Goal: Task Accomplishment & Management: Use online tool/utility

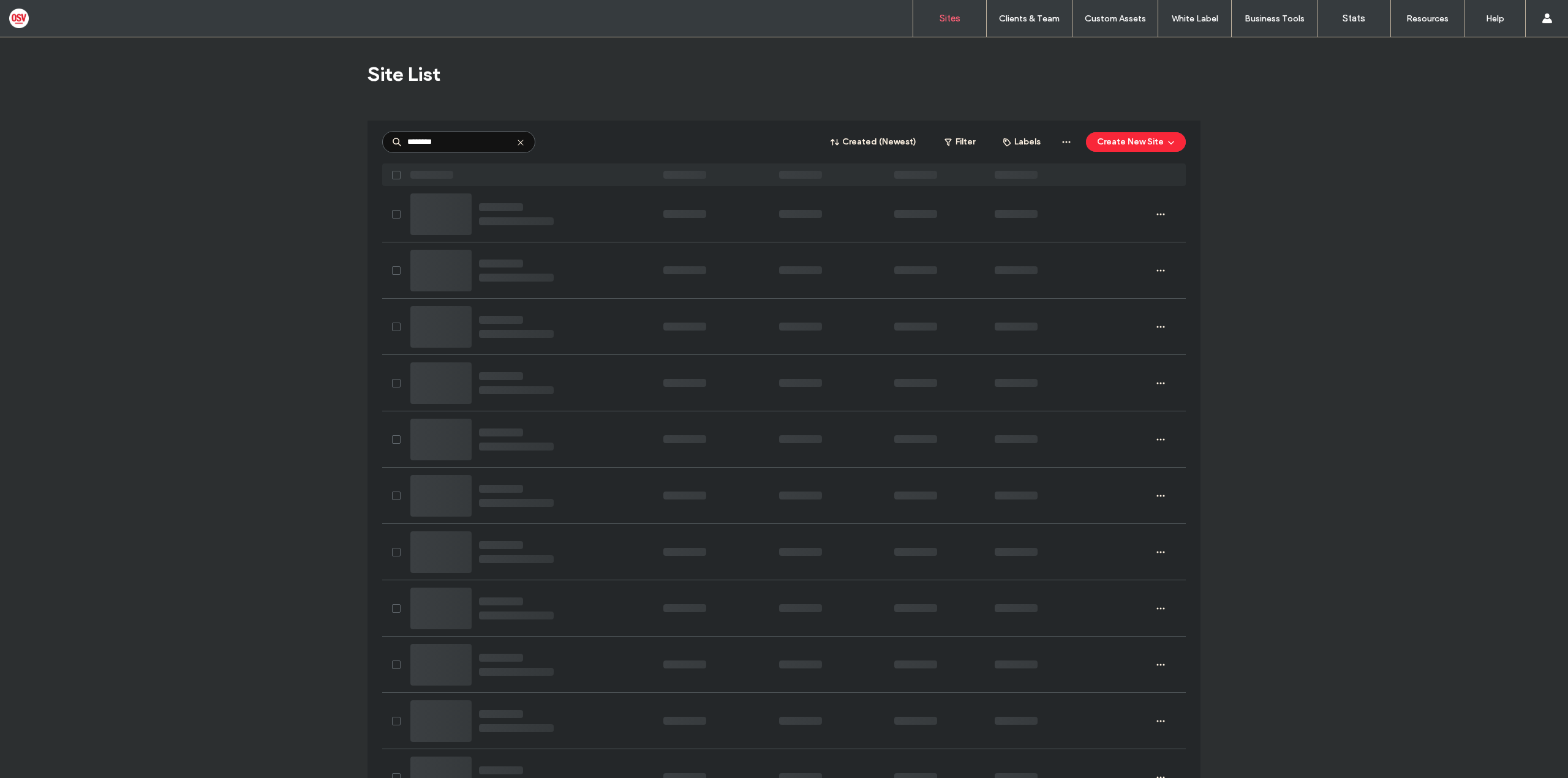
type input "********"
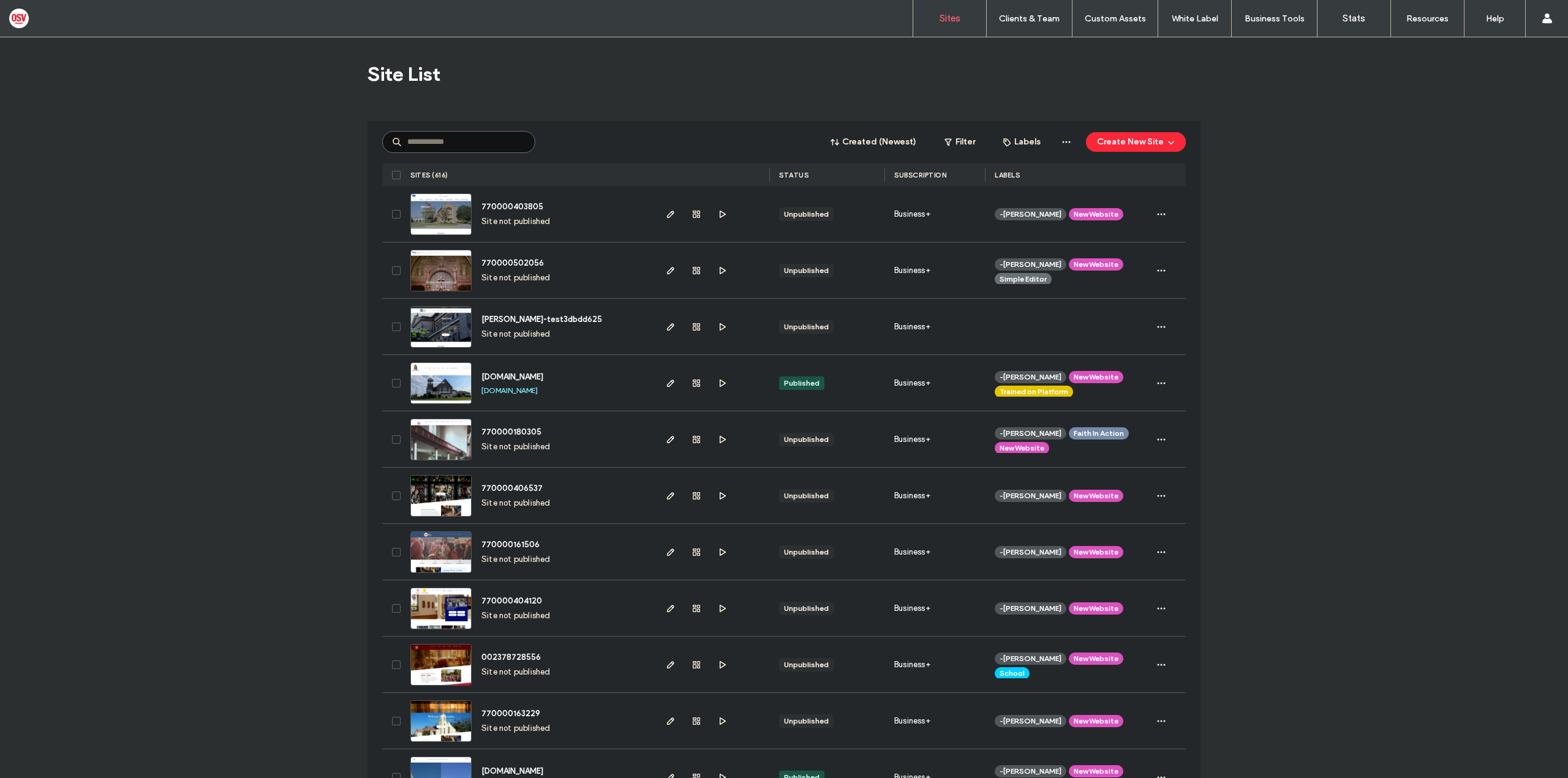
click at [416, 150] on input at bounding box center [458, 142] width 153 height 22
click at [411, 143] on input at bounding box center [458, 142] width 153 height 22
click at [459, 139] on input at bounding box center [458, 142] width 153 height 22
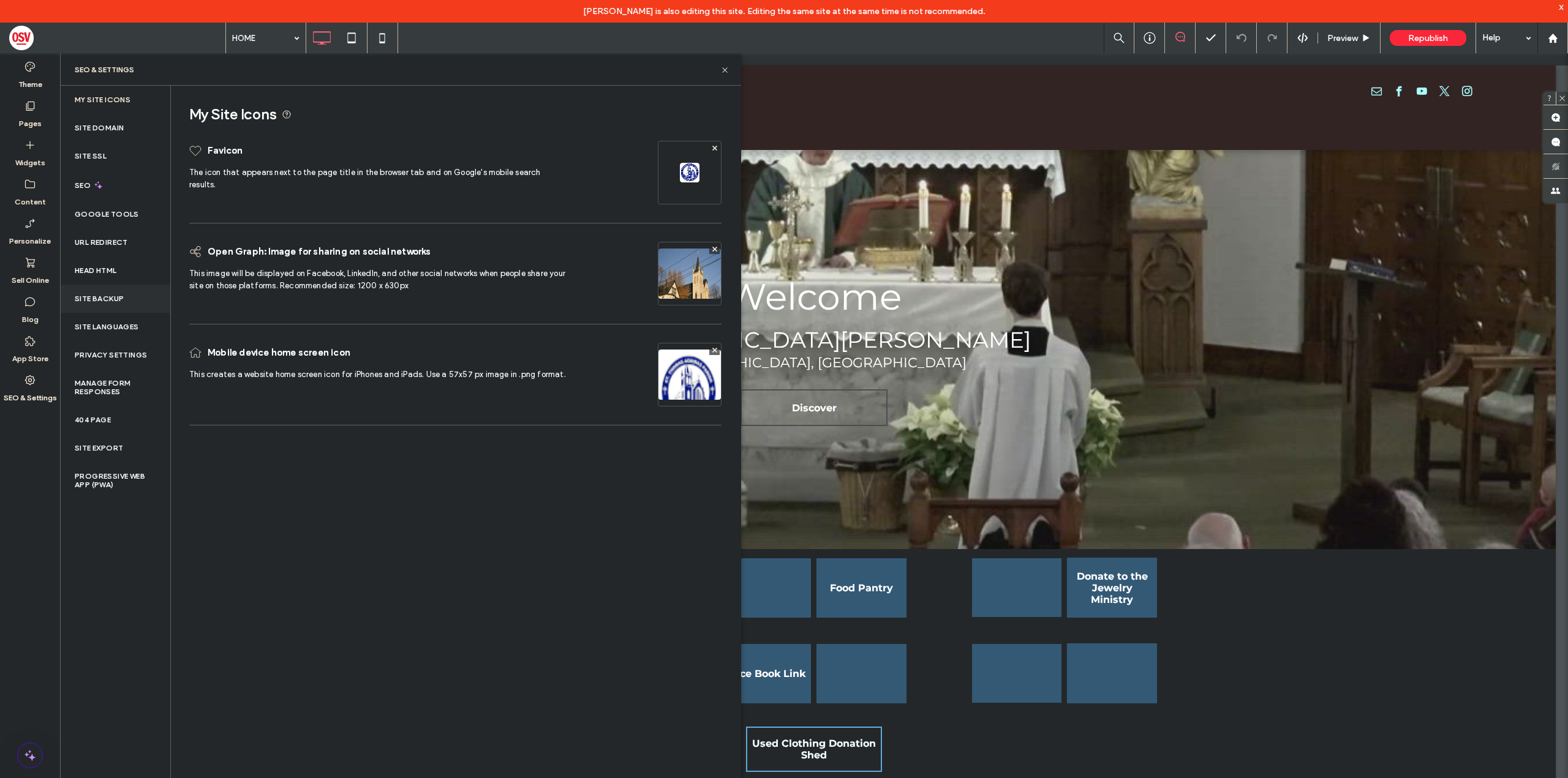
click at [151, 295] on div "Site Backup" at bounding box center [115, 298] width 111 height 28
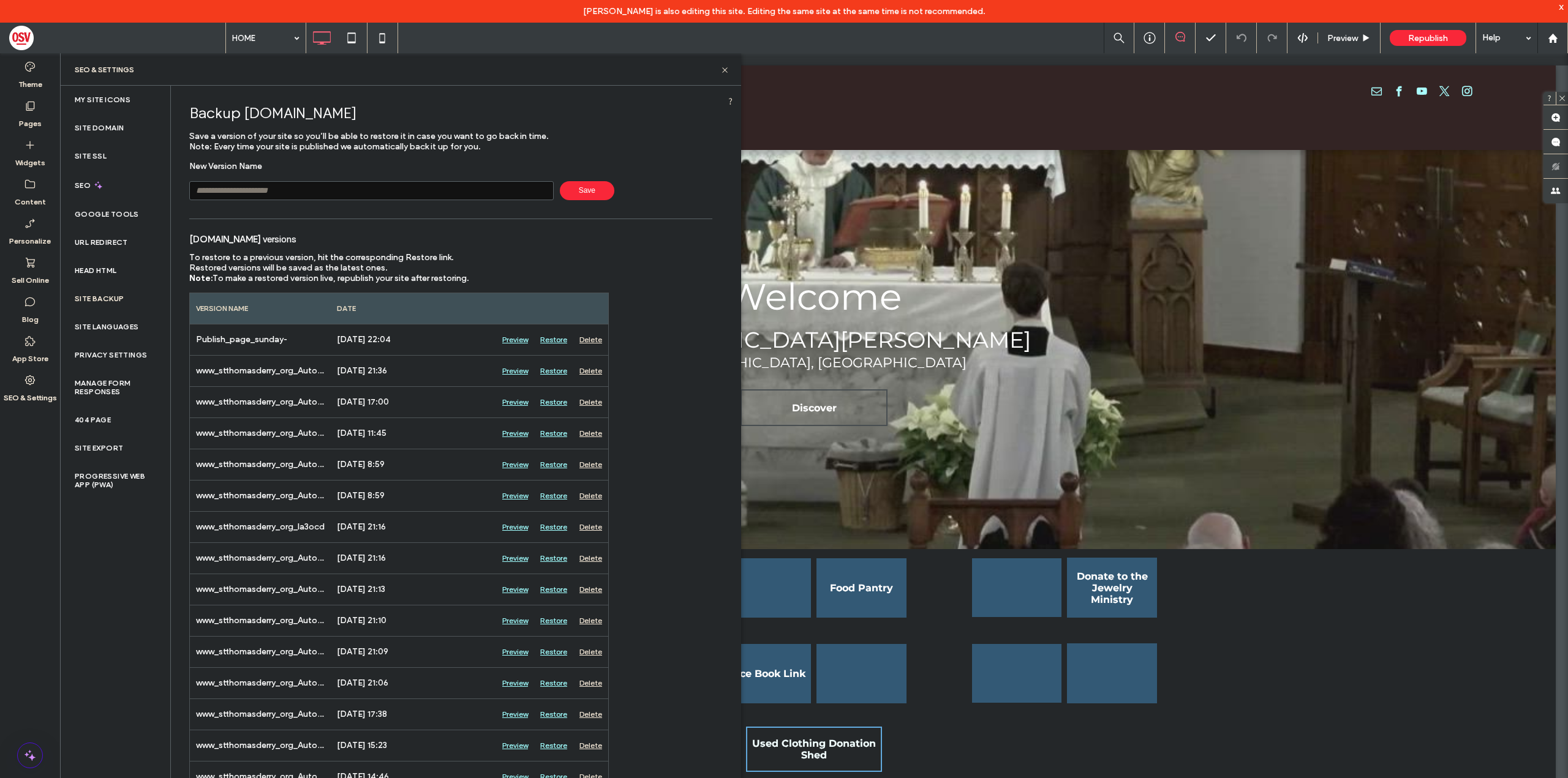
click at [532, 186] on input "text" at bounding box center [371, 190] width 364 height 19
click at [568, 187] on span "Save" at bounding box center [587, 190] width 55 height 19
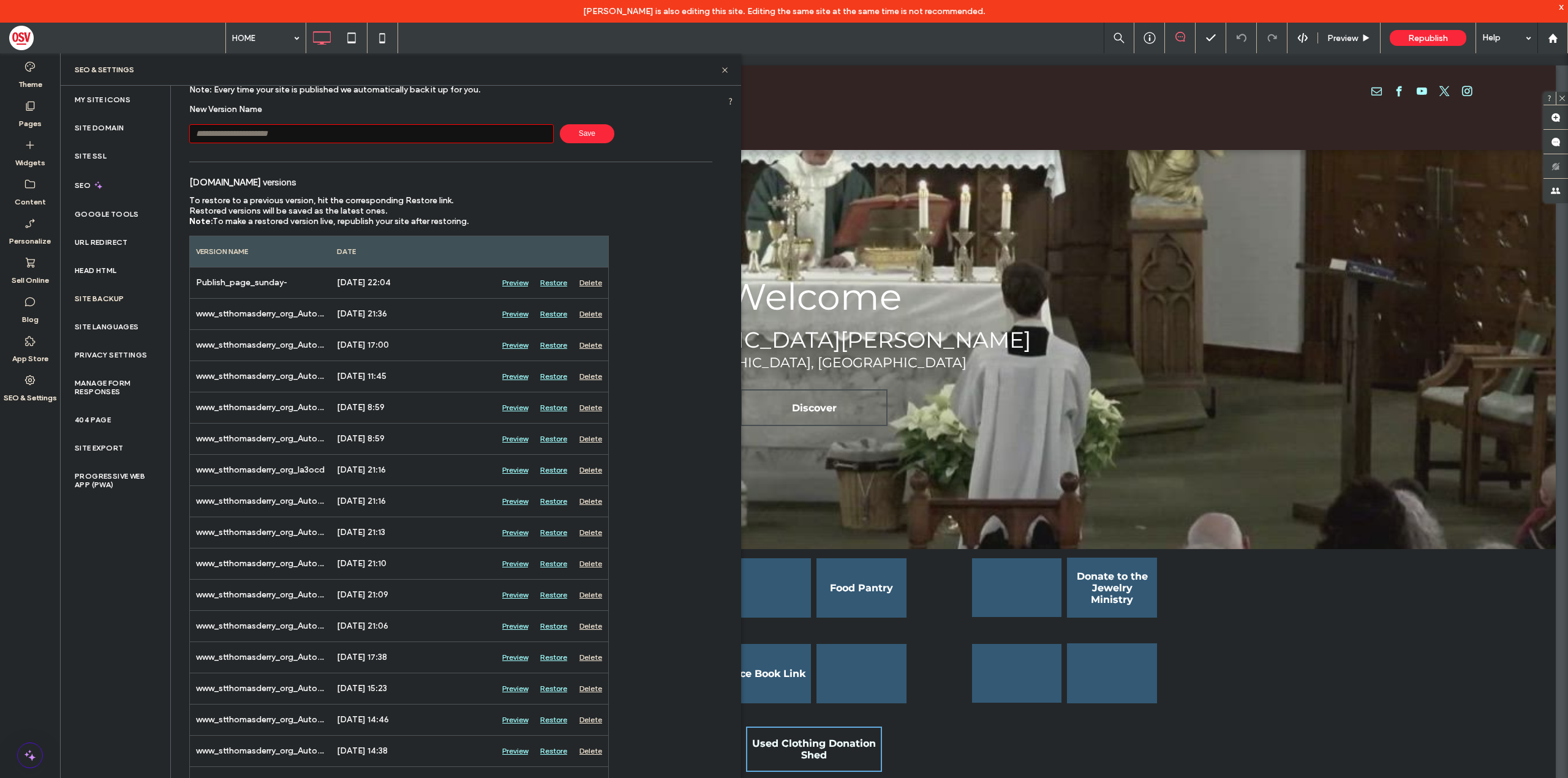
scroll to position [61, 0]
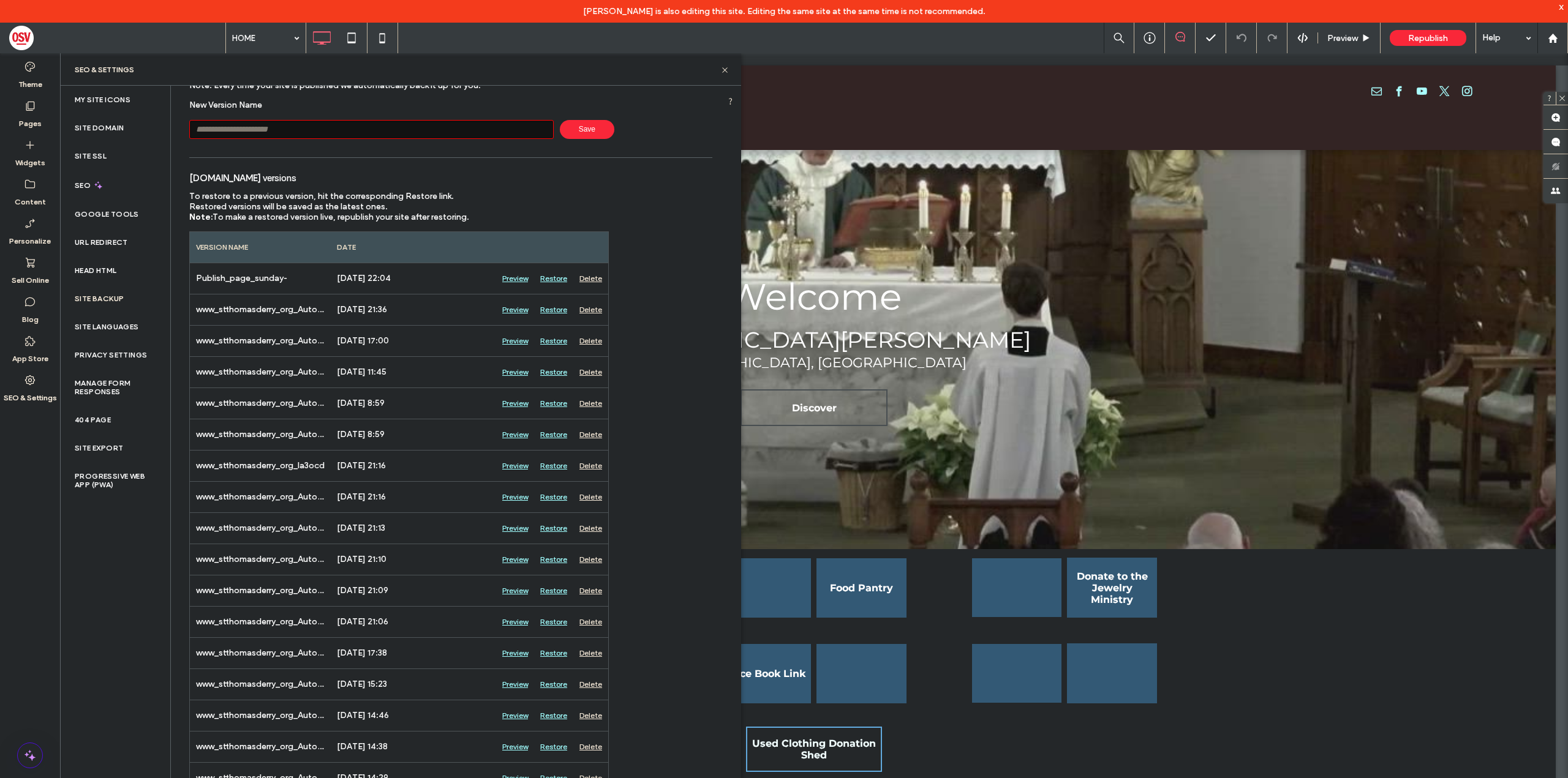
click at [316, 131] on input "text" at bounding box center [371, 129] width 364 height 19
click at [319, 134] on input "text" at bounding box center [371, 129] width 364 height 19
type input "**********"
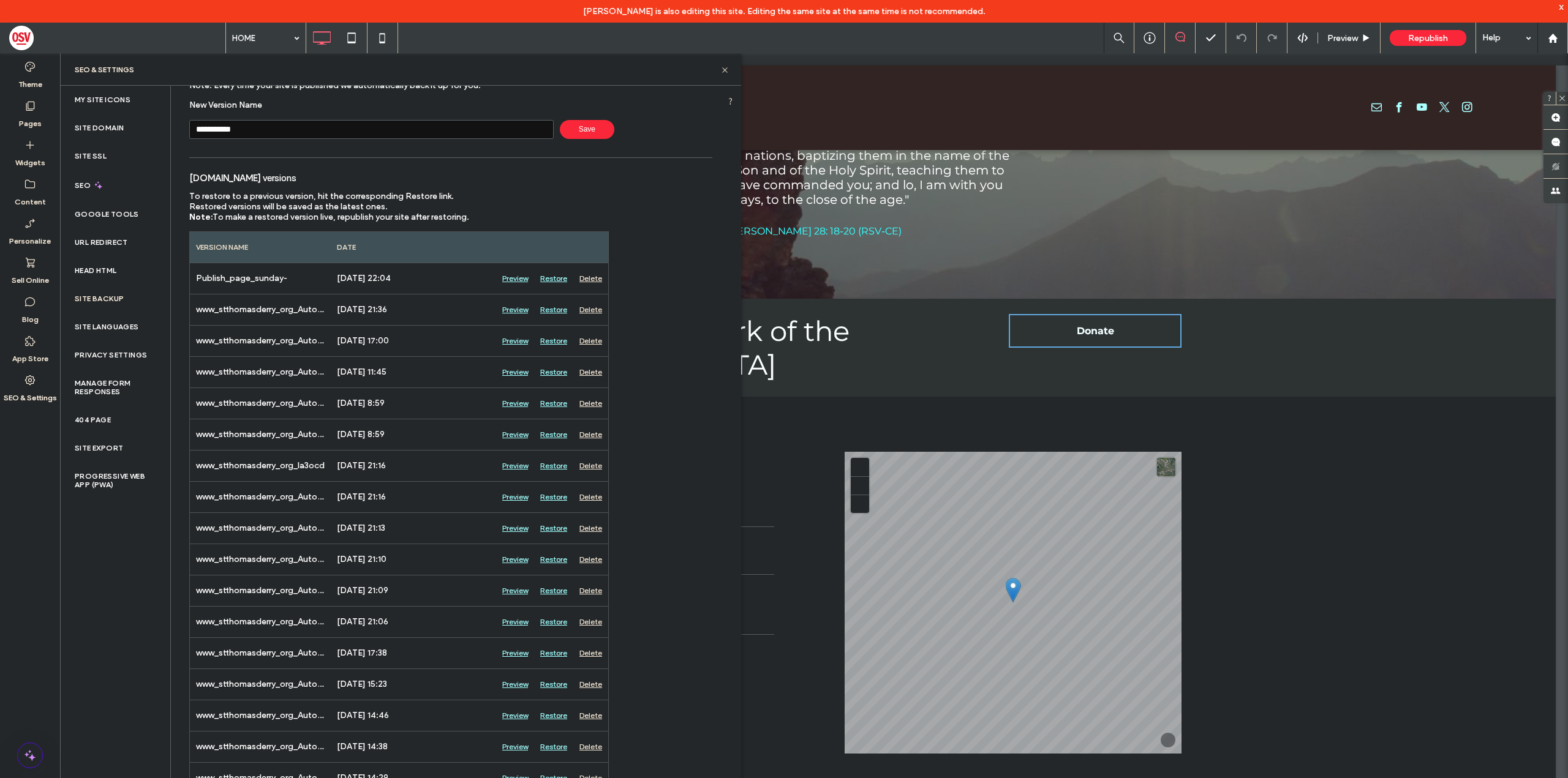
scroll to position [8390, 0]
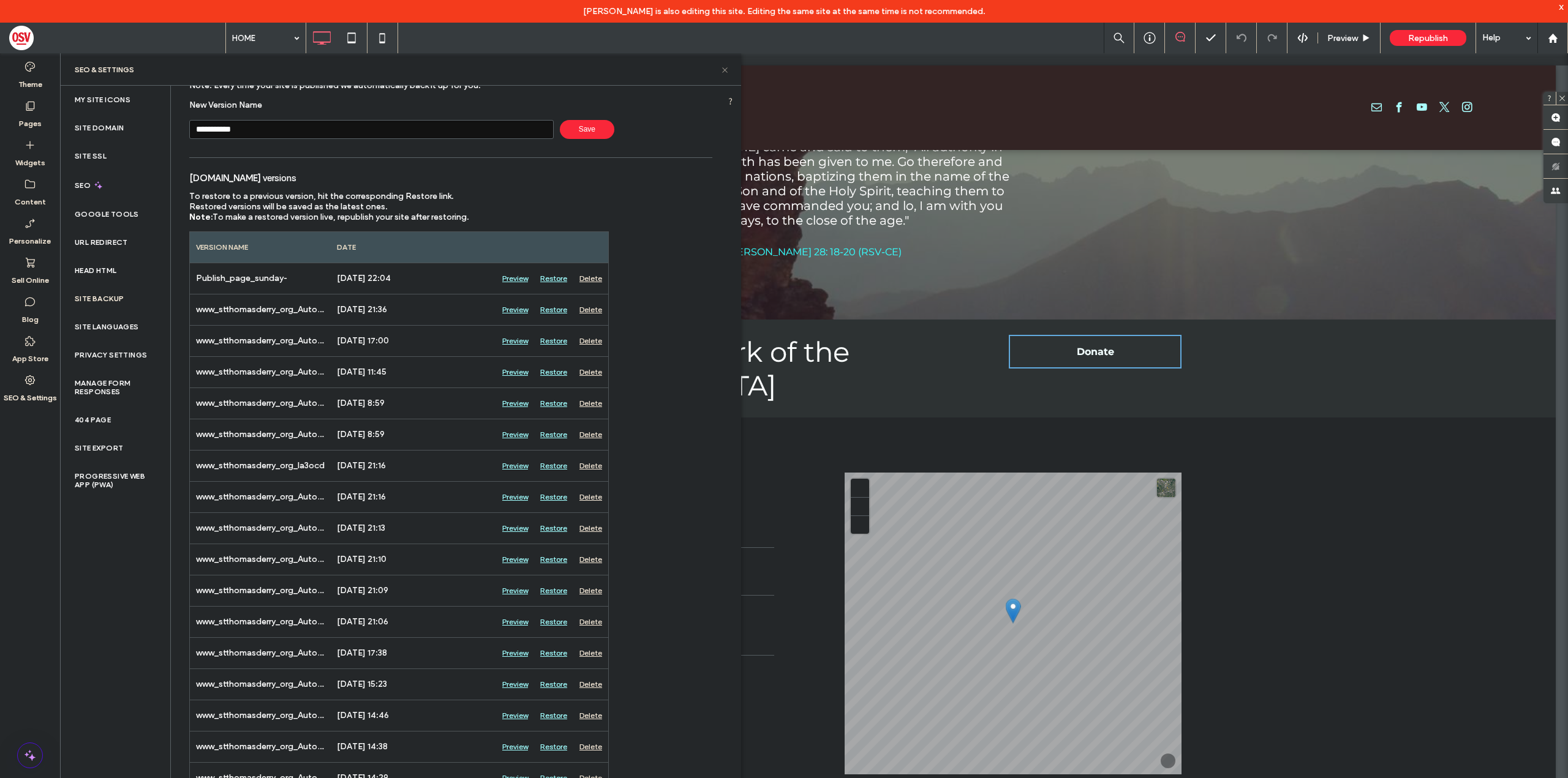
click at [728, 67] on icon at bounding box center [725, 70] width 9 height 9
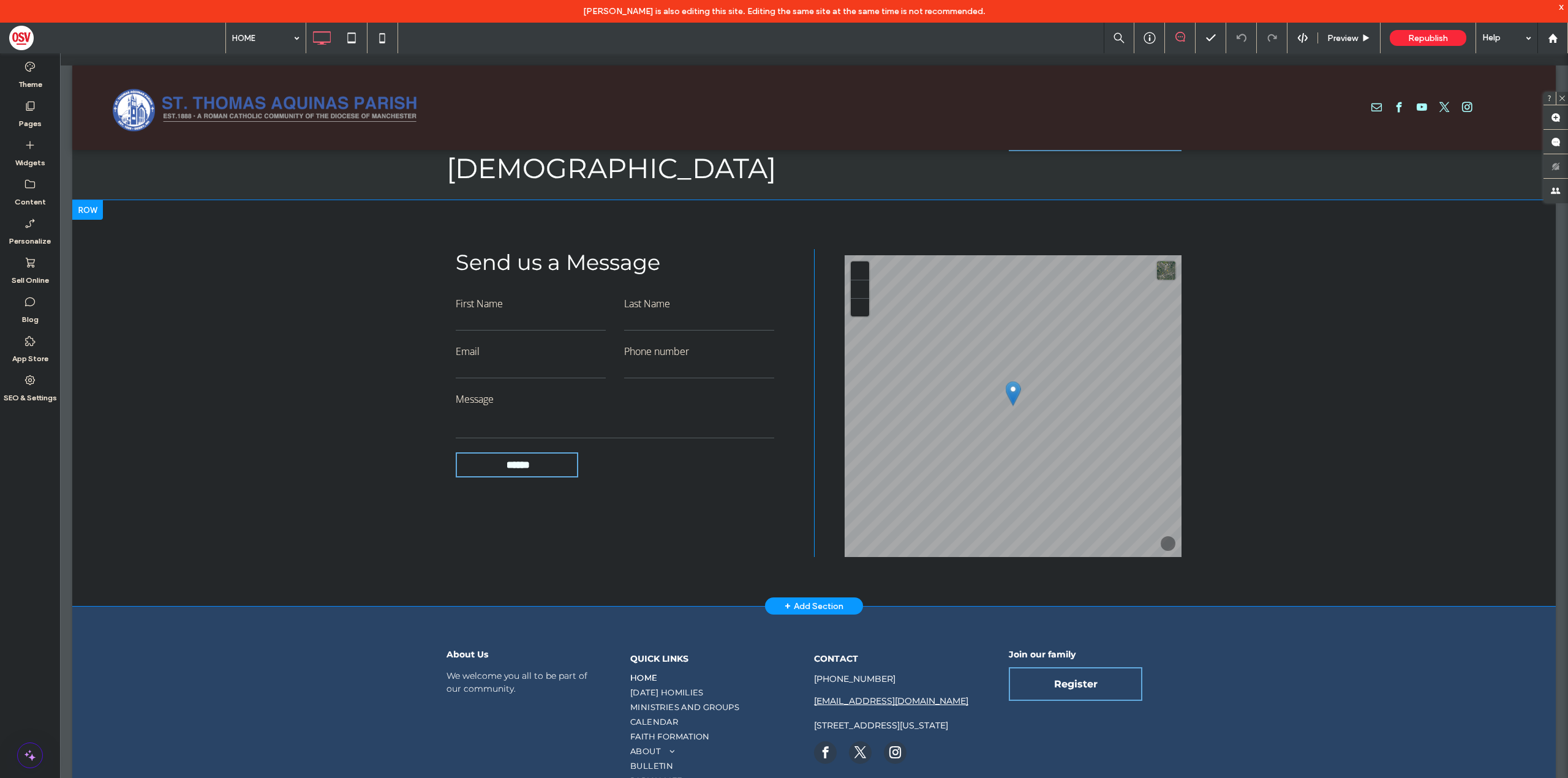
scroll to position [8635, 0]
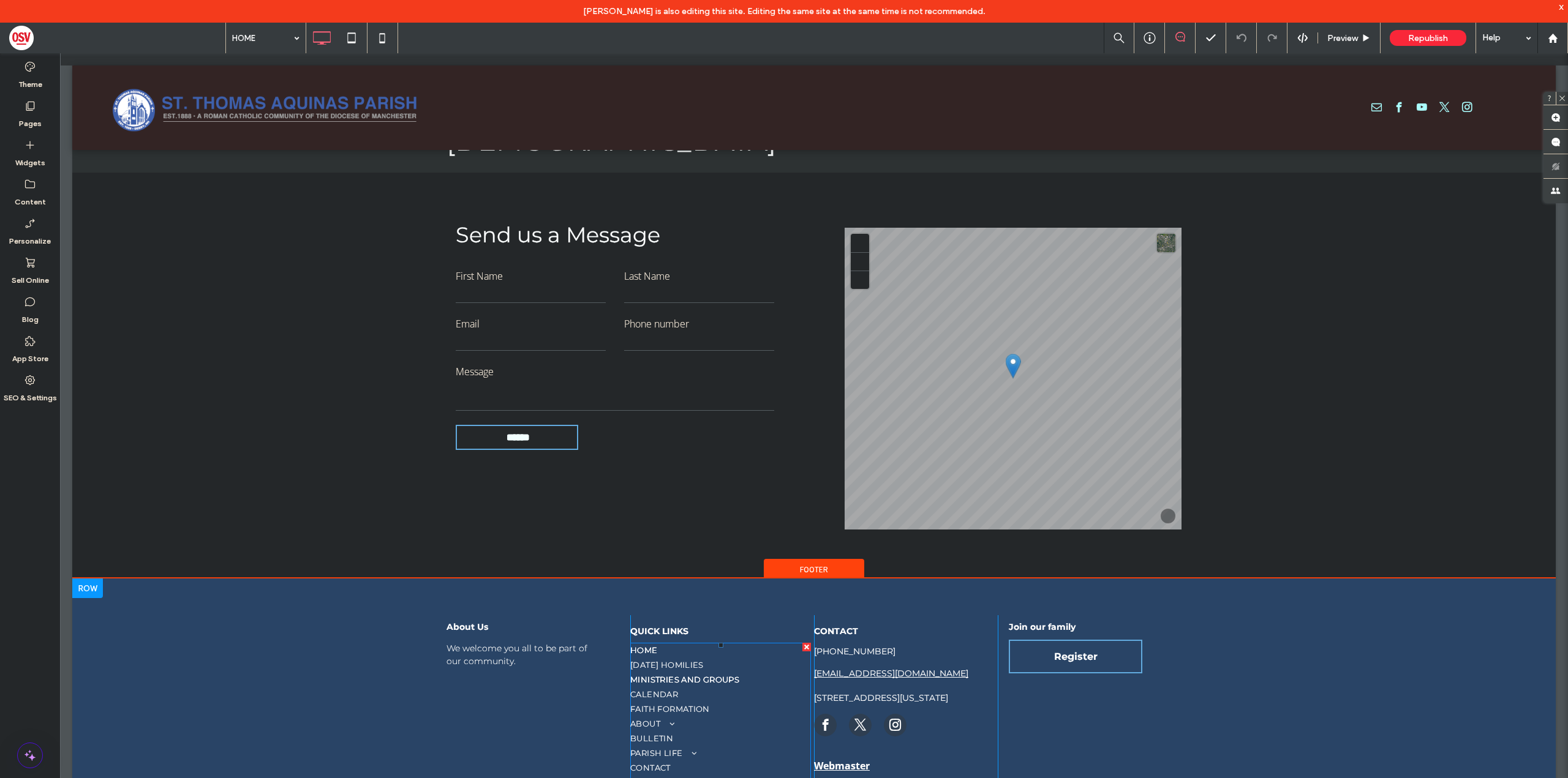
click at [661, 672] on link "MINISTRIES AND GROUPS" at bounding box center [721, 679] width 181 height 15
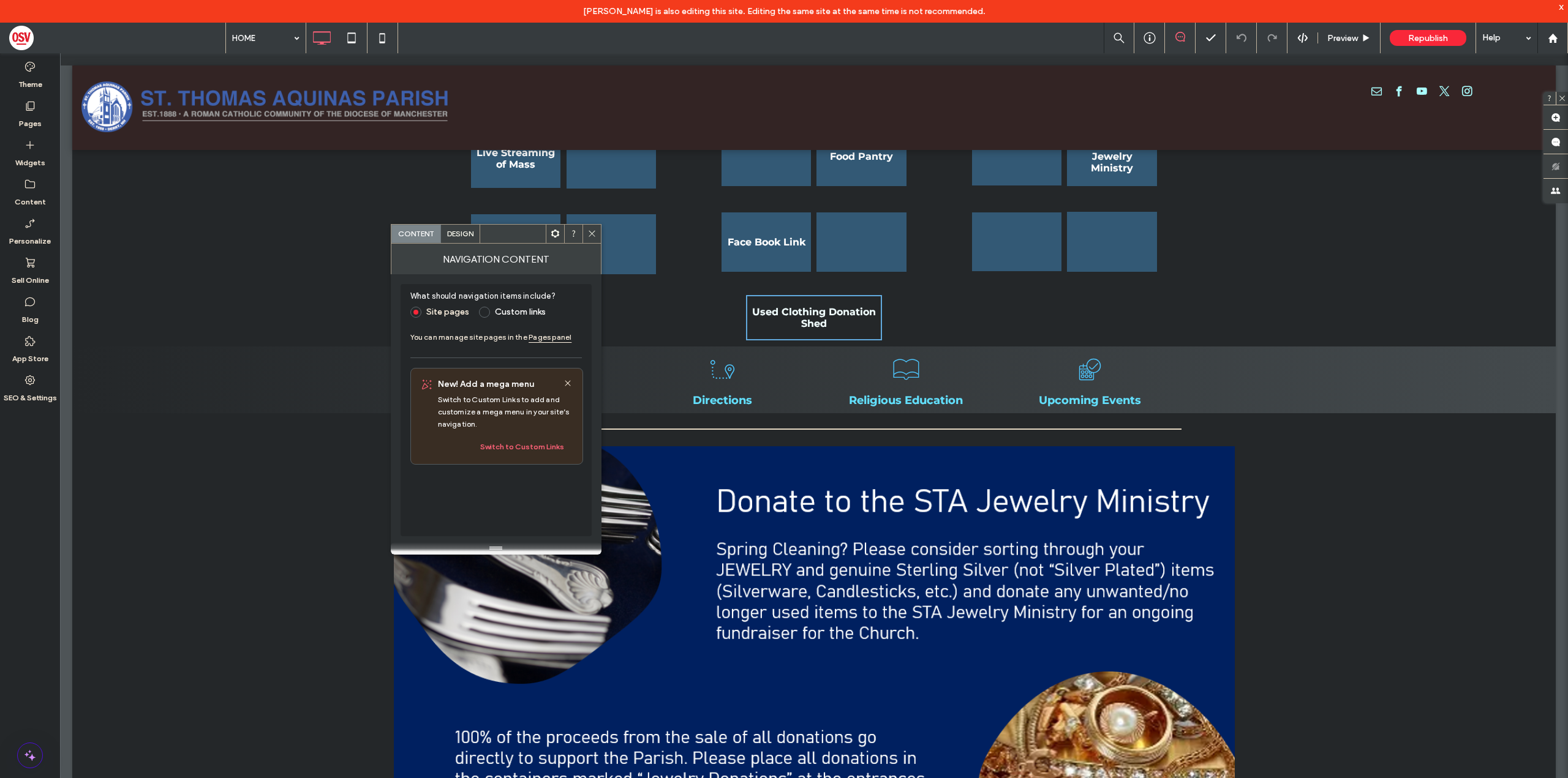
scroll to position [0, 0]
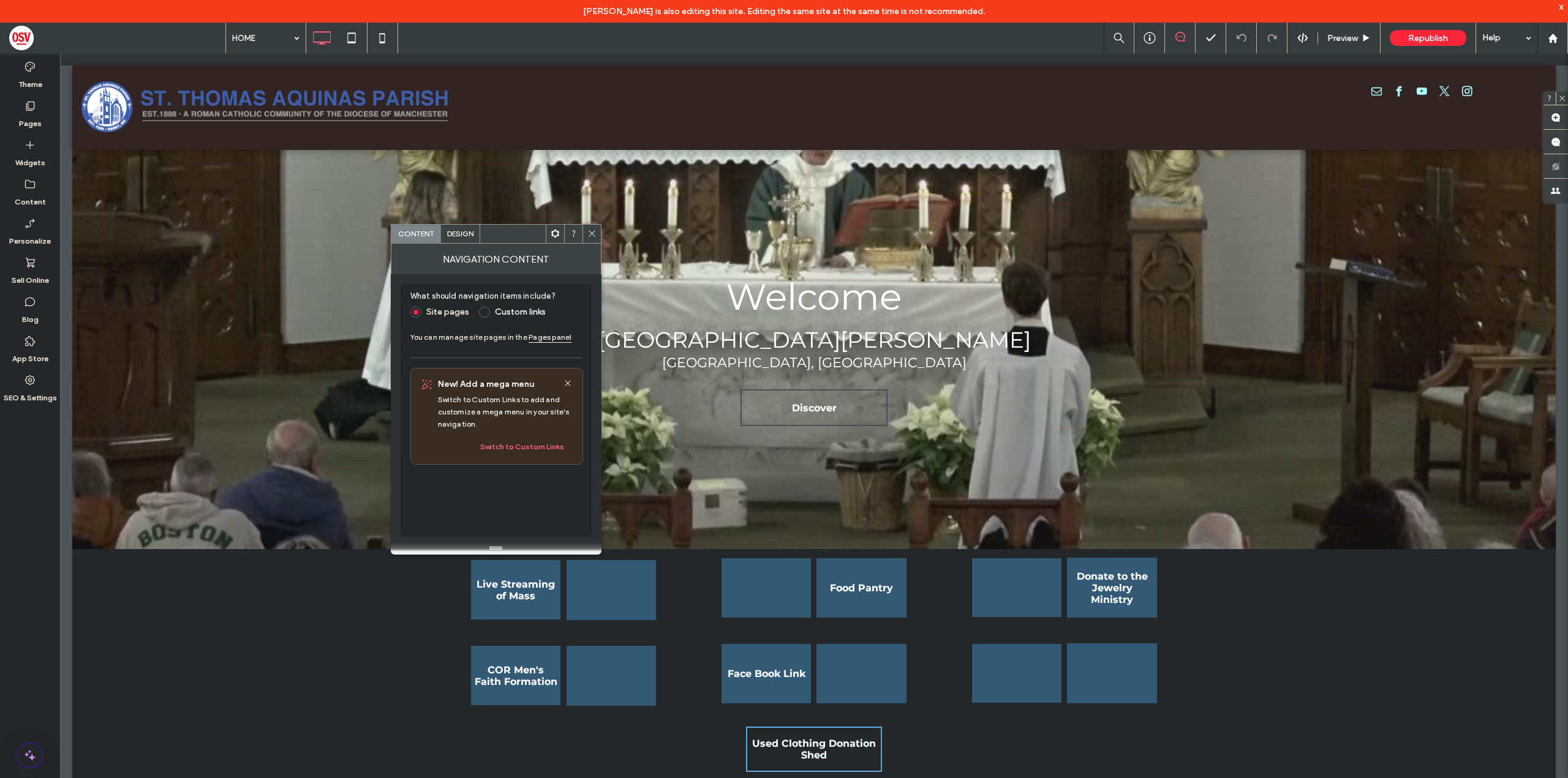
click at [714, 88] on div "Click To Paste" at bounding box center [875, 108] width 855 height 61
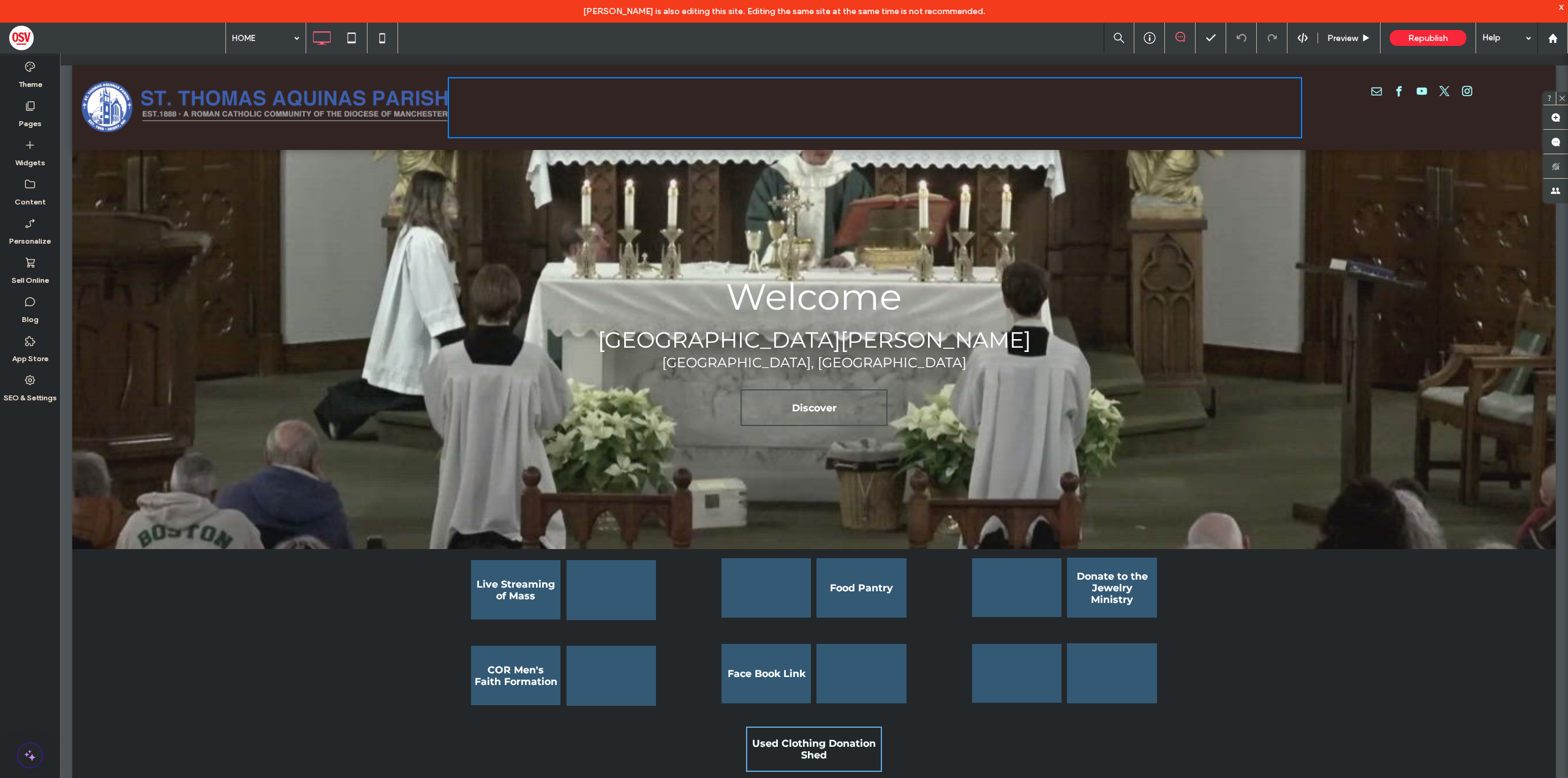
click at [1102, 107] on div "Click To Paste" at bounding box center [875, 108] width 855 height 61
click at [18, 121] on div "Pages" at bounding box center [30, 114] width 60 height 39
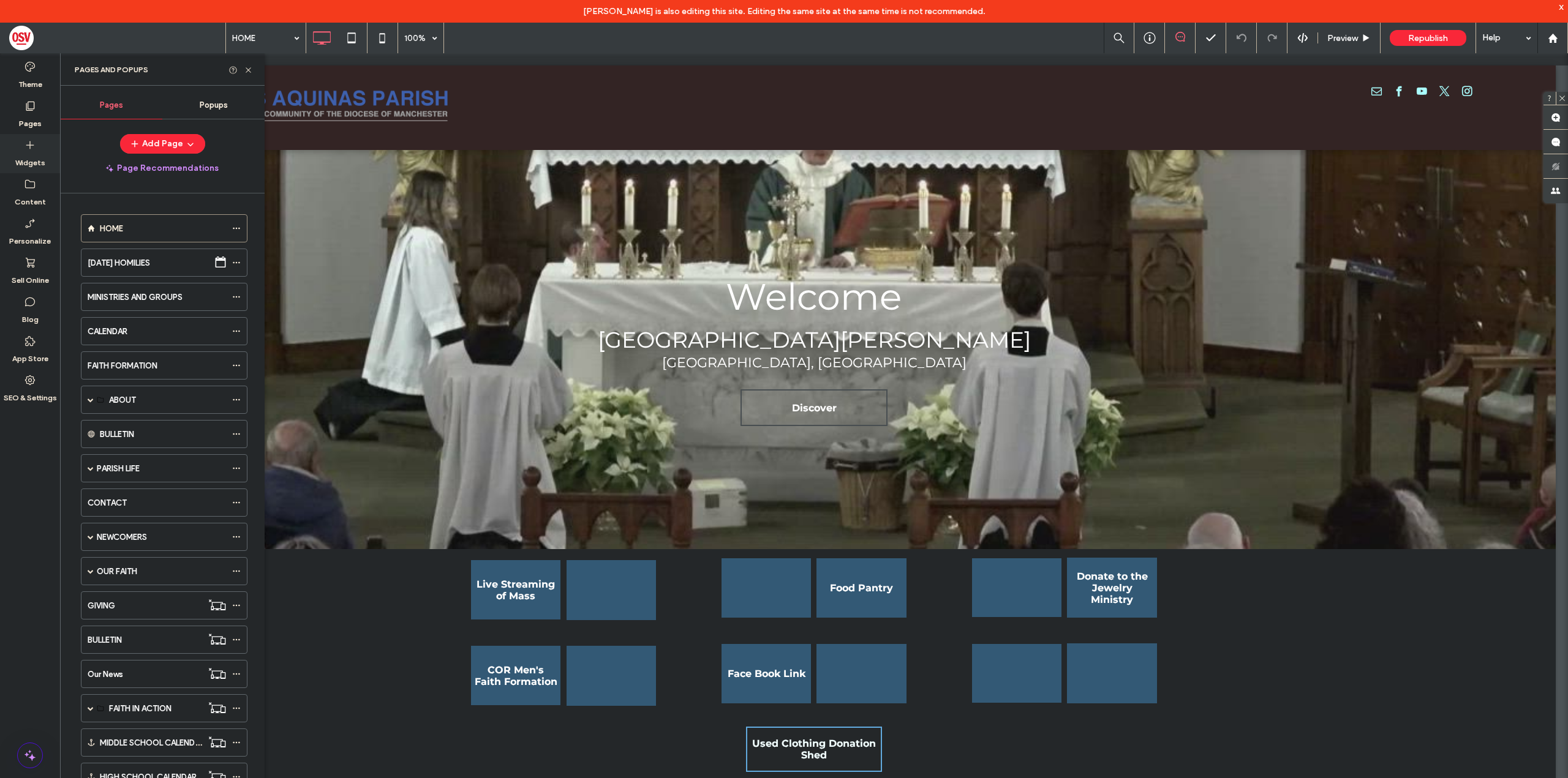
click at [39, 155] on label "Widgets" at bounding box center [31, 160] width 30 height 17
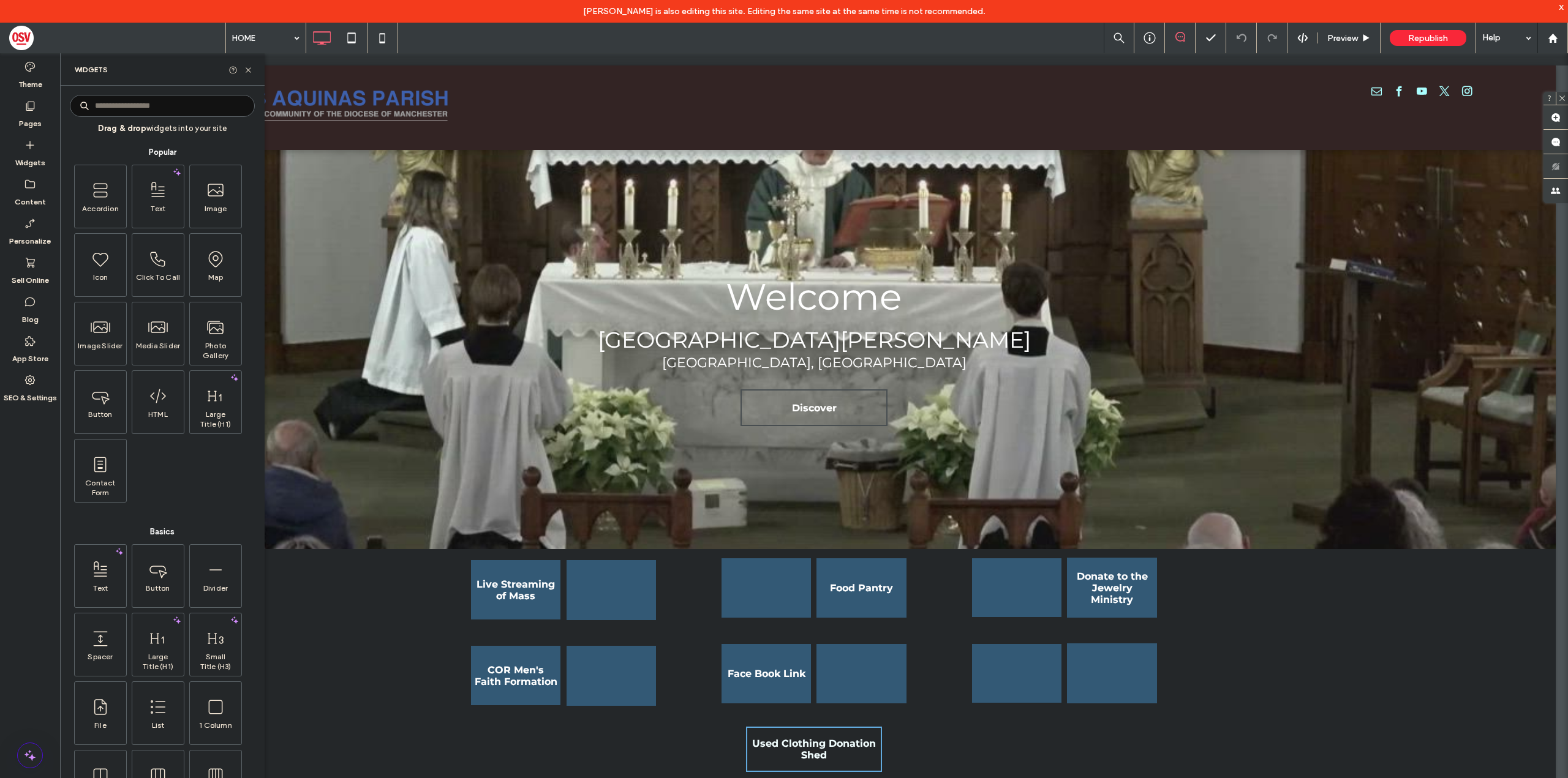
click at [158, 119] on div "Drag & drop widgets into your site Popular Accordion Text Image Icon Click To C…" at bounding box center [162, 443] width 185 height 703
click at [146, 109] on input at bounding box center [162, 106] width 185 height 22
type input "***"
